Goal: Transaction & Acquisition: Download file/media

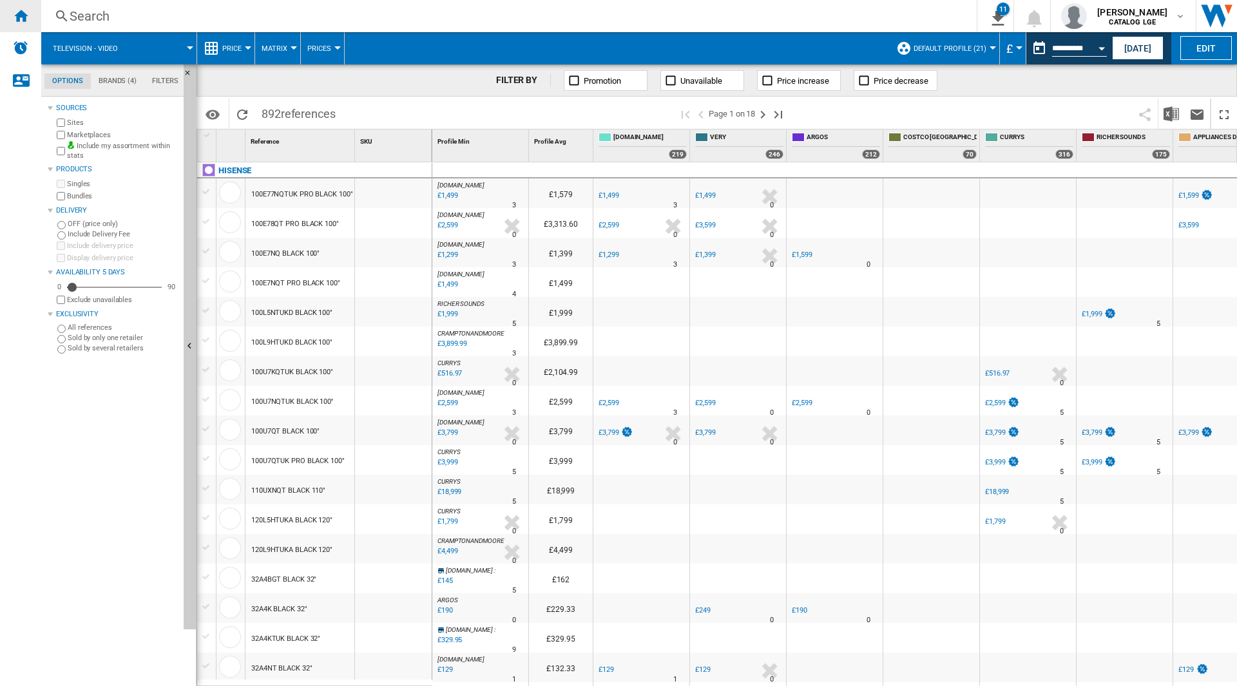
click at [15, 14] on ng-md-icon "Home" at bounding box center [20, 15] width 15 height 15
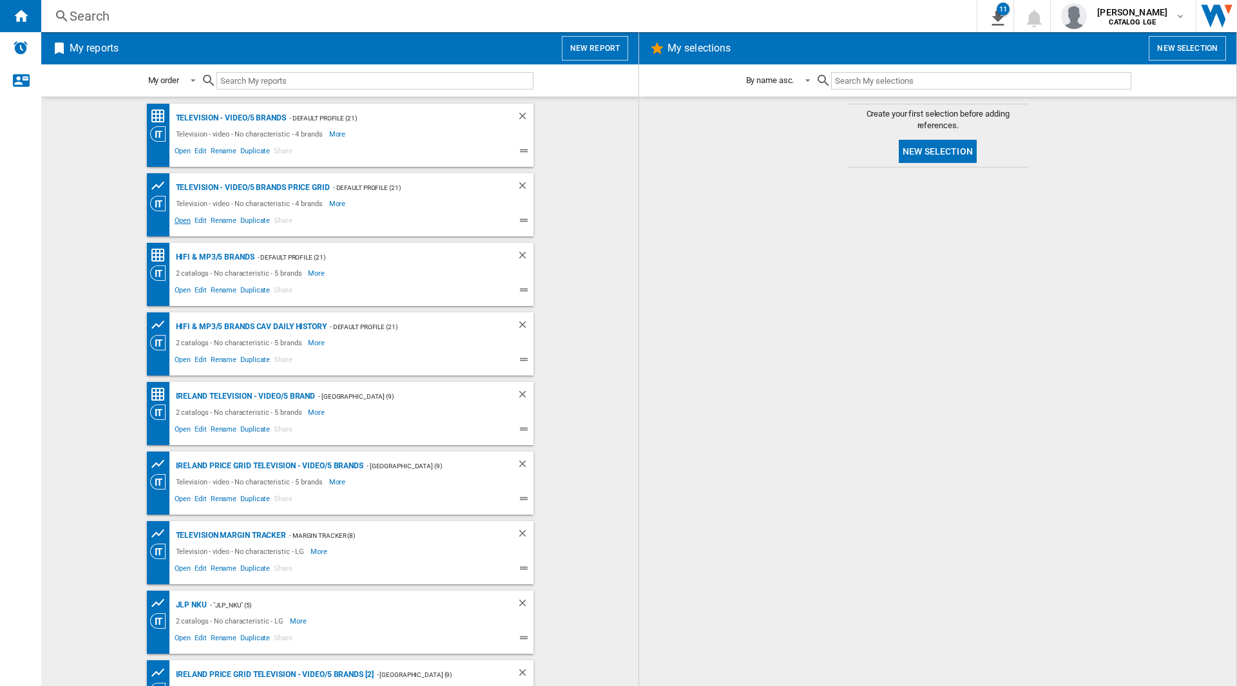
click at [181, 225] on span "Open" at bounding box center [183, 222] width 21 height 15
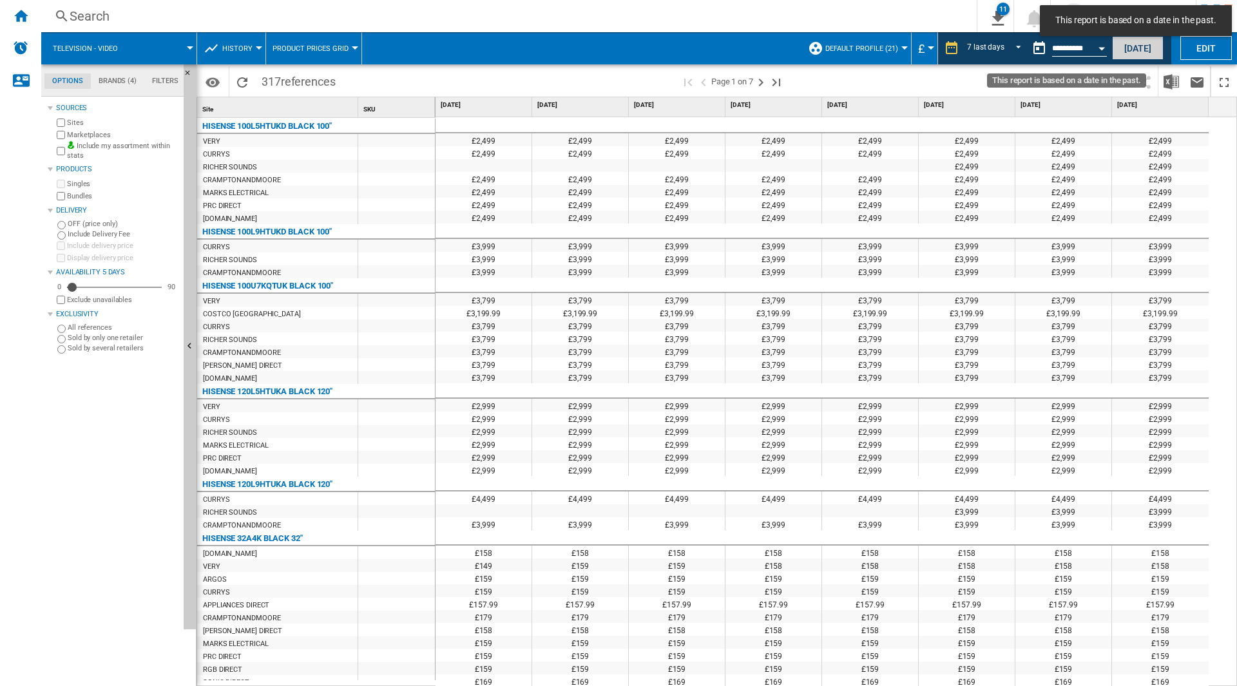
click at [1121, 46] on button "[DATE]" at bounding box center [1138, 48] width 52 height 24
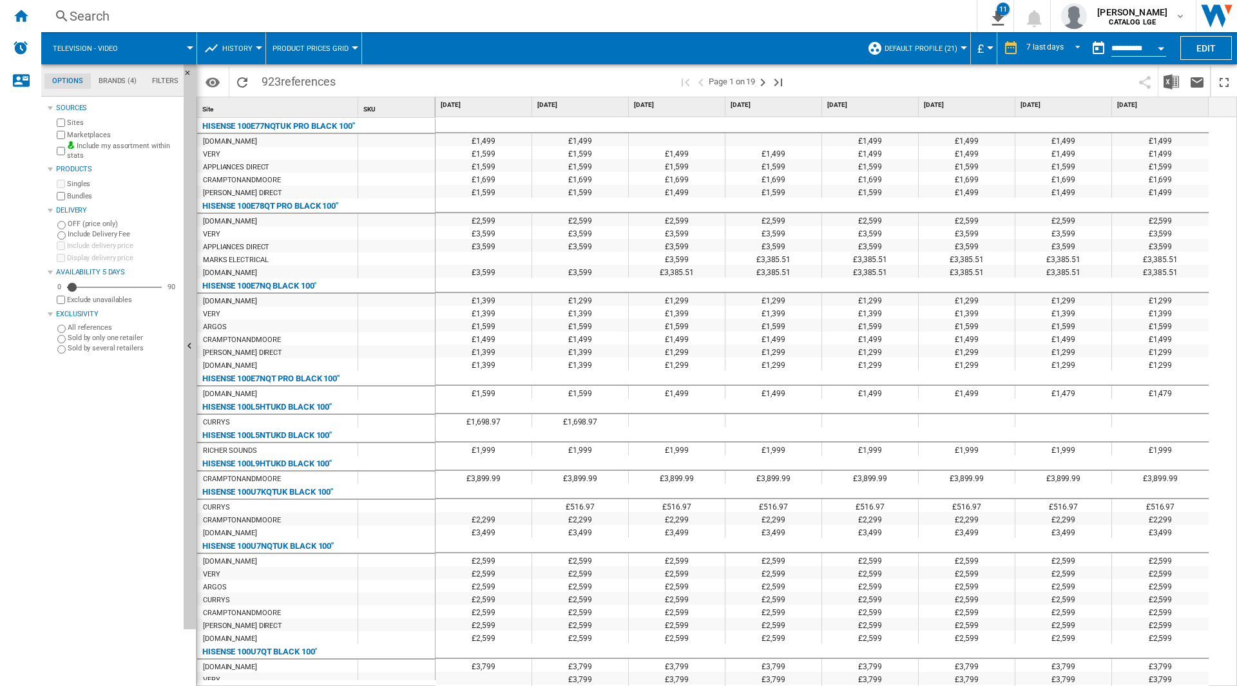
click at [1154, 46] on button "Open calendar" at bounding box center [1160, 46] width 23 height 23
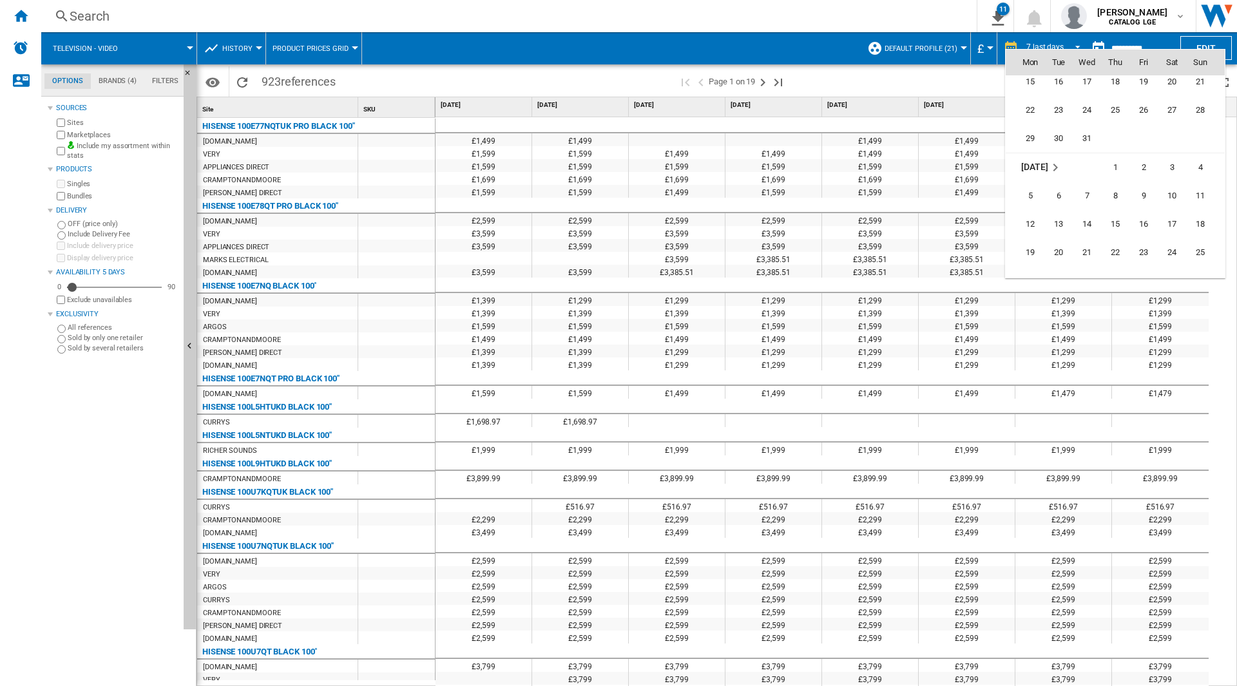
scroll to position [4085, 0]
click at [1204, 184] on span "25" at bounding box center [1200, 188] width 26 height 26
type input "**********"
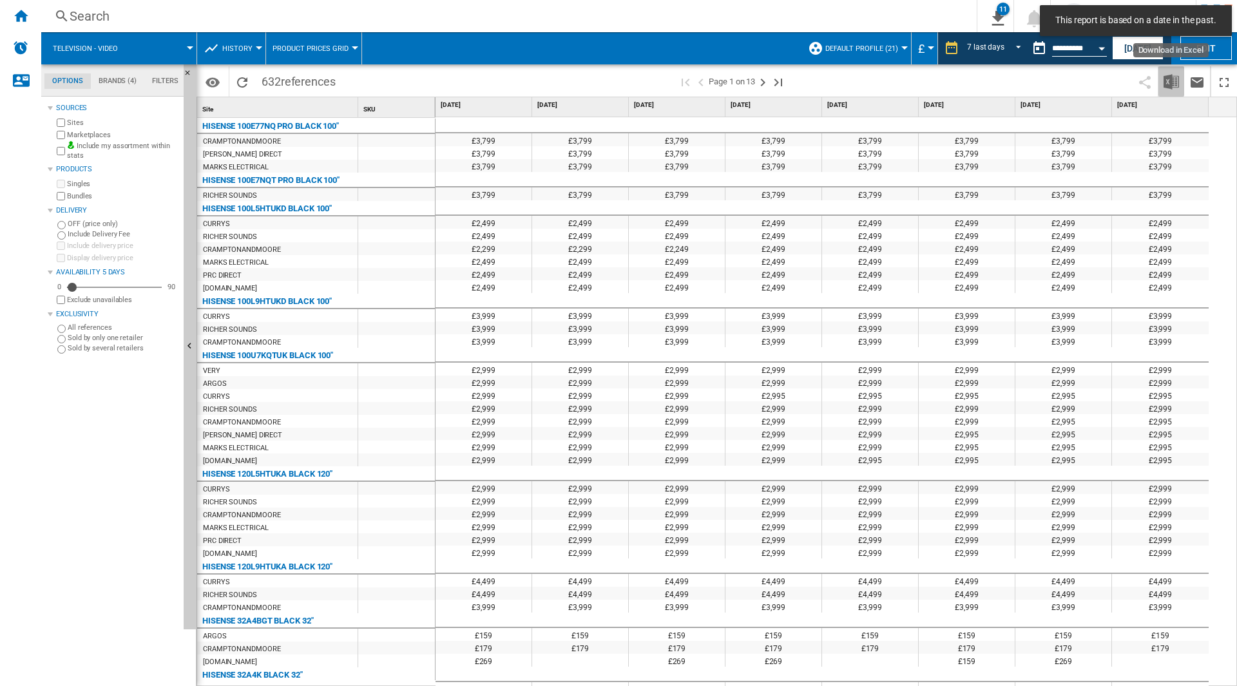
click at [1171, 87] on img "Download in Excel" at bounding box center [1171, 81] width 15 height 15
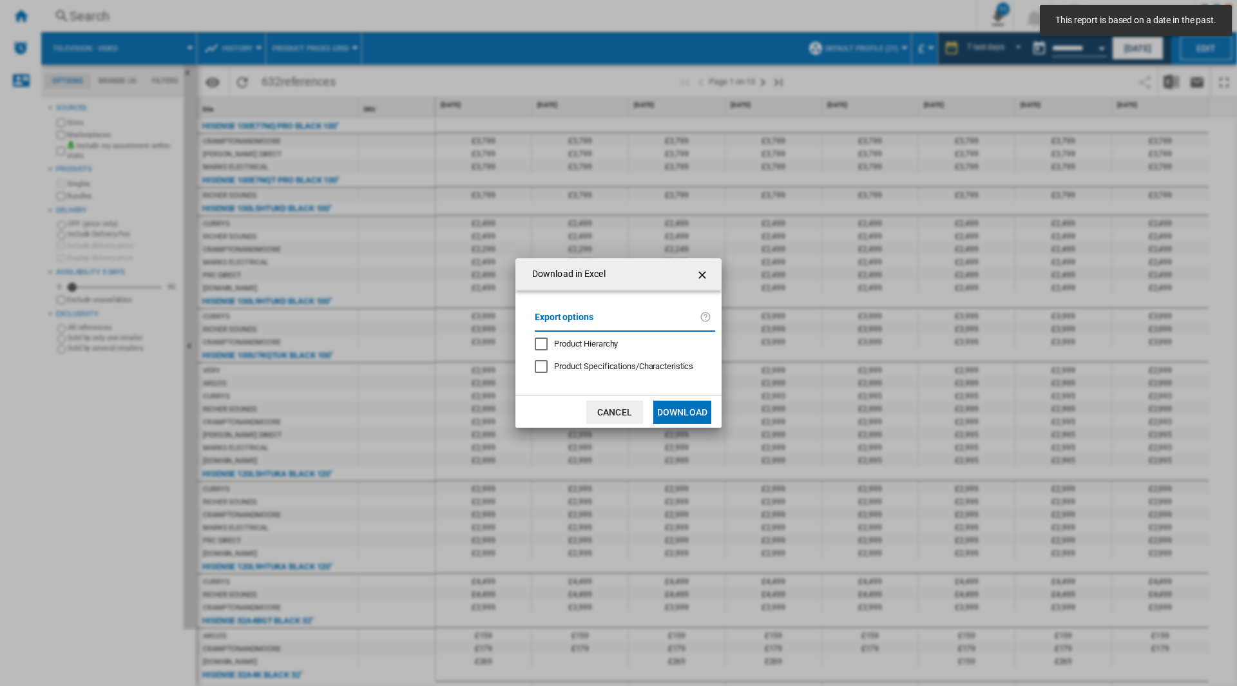
click at [682, 411] on button "Download" at bounding box center [682, 412] width 58 height 23
